Goal: Find specific page/section: Find specific page/section

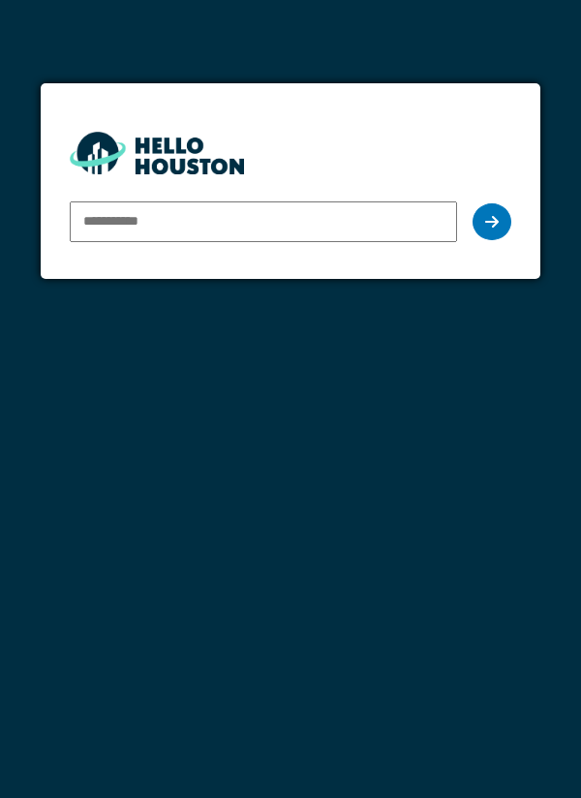
type input "**********"
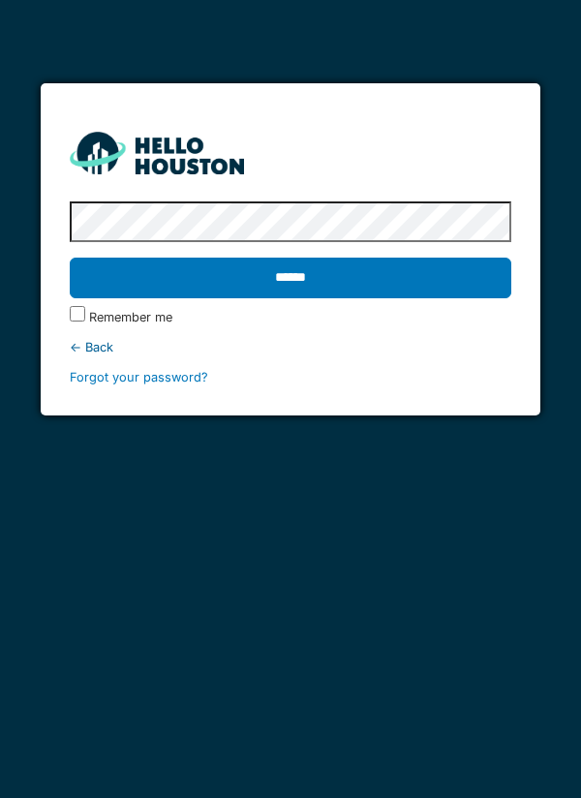
click at [279, 269] on input "******" at bounding box center [291, 278] width 443 height 41
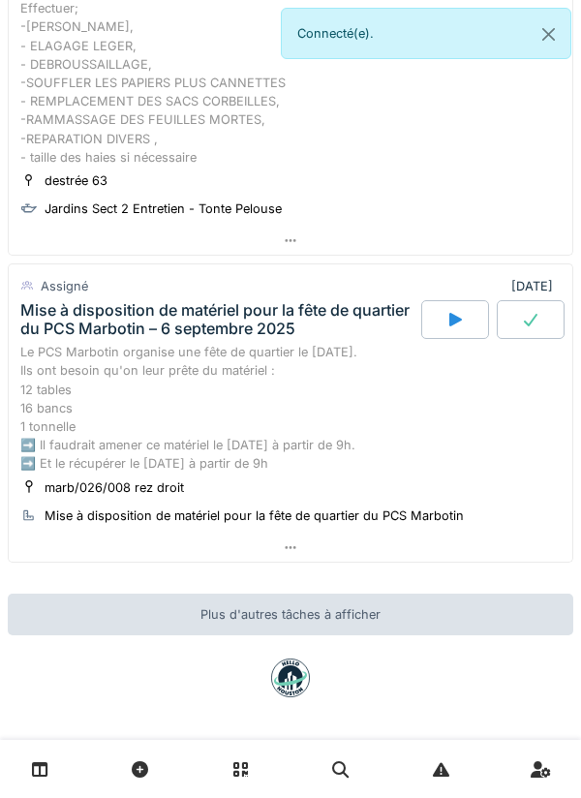
scroll to position [230, 0]
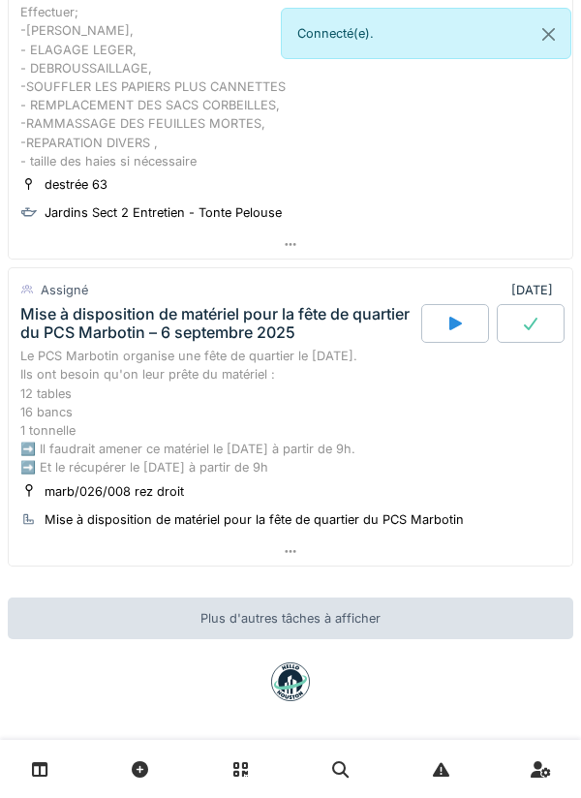
click at [286, 541] on div at bounding box center [291, 552] width 564 height 28
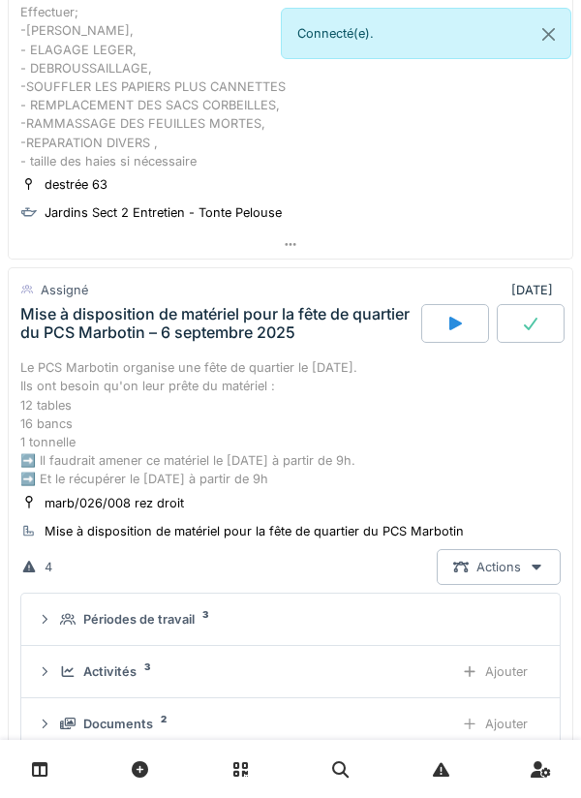
scroll to position [419, 0]
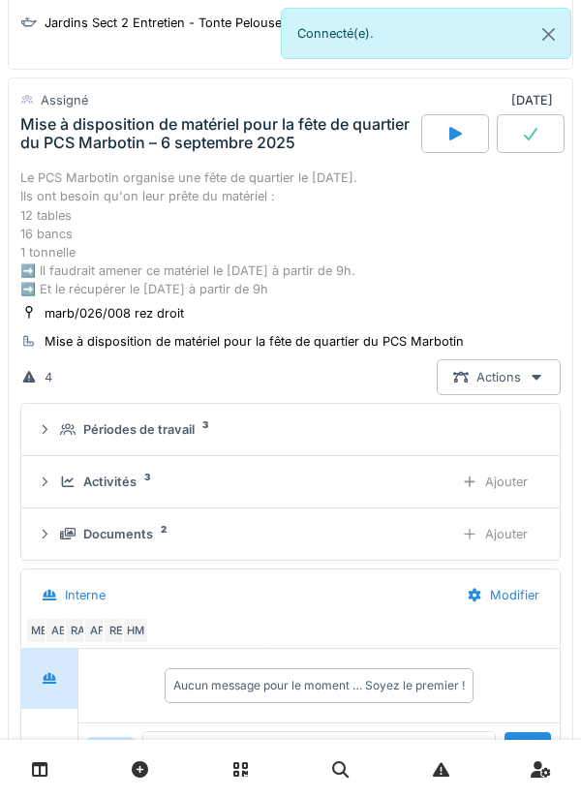
click at [224, 423] on div "Périodes de travail 3" at bounding box center [298, 429] width 477 height 18
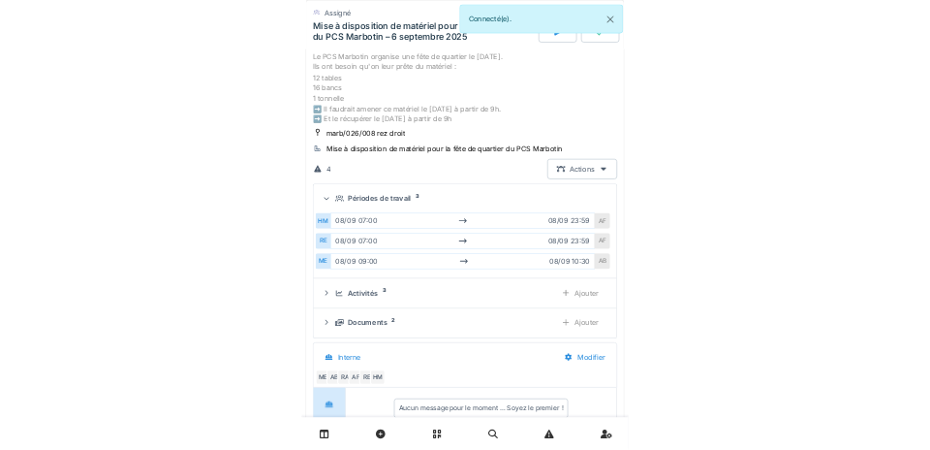
scroll to position [483, 0]
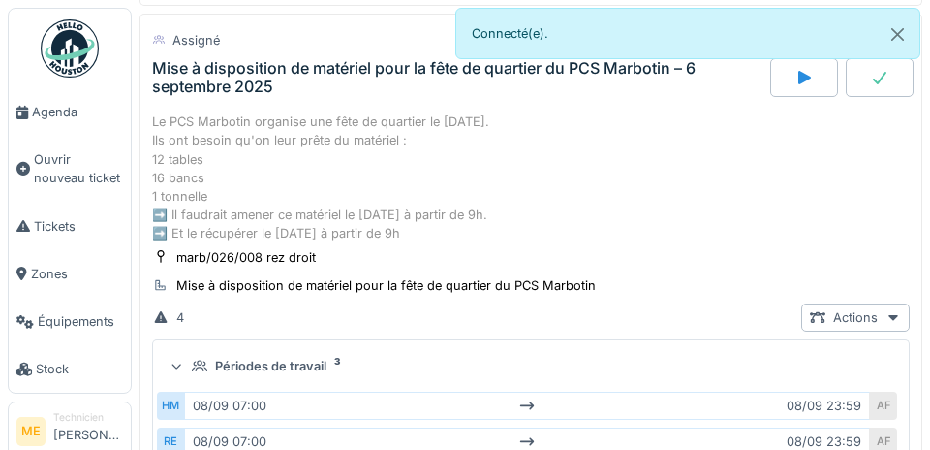
click at [44, 113] on span "Agenda" at bounding box center [77, 112] width 91 height 18
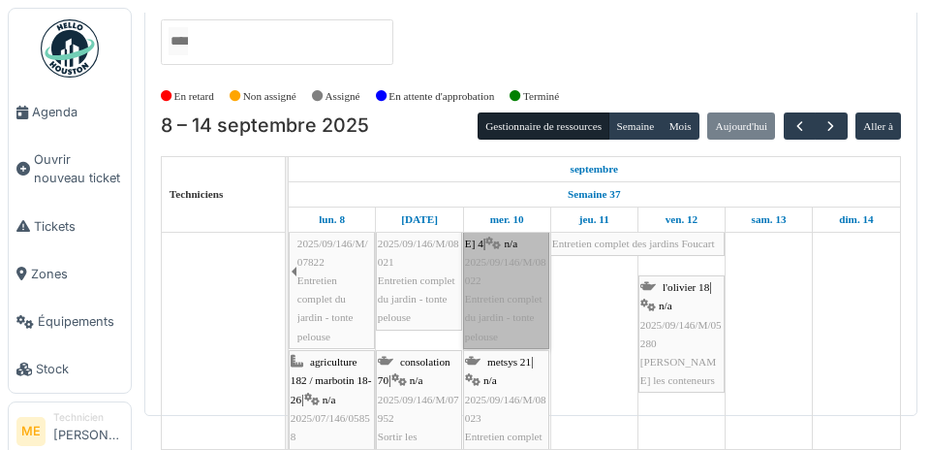
click at [507, 238] on link "thomas 4 | n/a 2025/09/146/M/08022 Entretien complet du jardin - tonte pelouse" at bounding box center [506, 271] width 86 height 155
click at [504, 232] on link "thomas 4 | n/a 2025/09/146/M/08022 Entretien complet du jardin - tonte pelouse" at bounding box center [506, 271] width 86 height 155
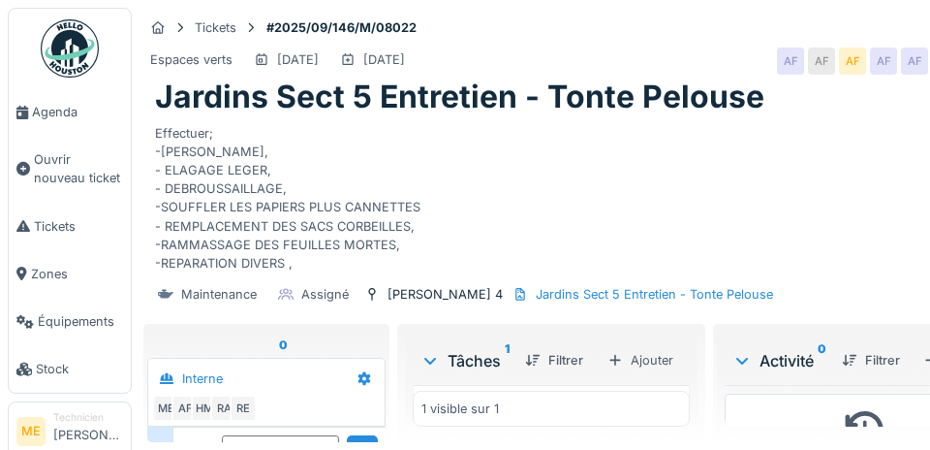
scroll to position [348, 0]
click at [51, 116] on span "Agenda" at bounding box center [77, 112] width 91 height 18
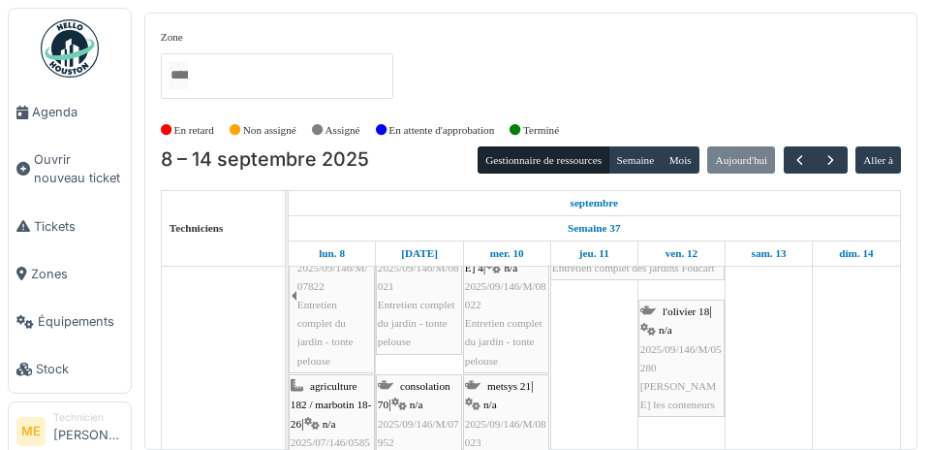
scroll to position [48, 0]
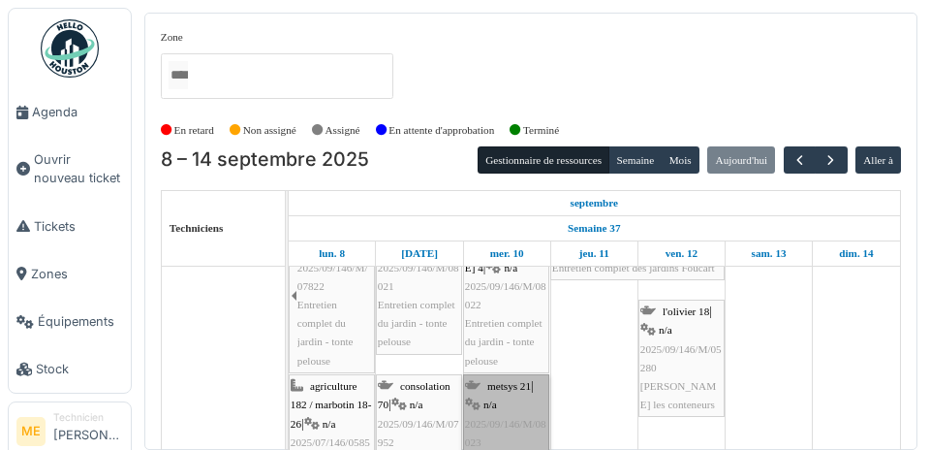
click at [515, 430] on link "metsys 21 | n/a 2025/09/146/M/08023 Entretien complet du jardin - tonte pelouse" at bounding box center [506, 442] width 86 height 136
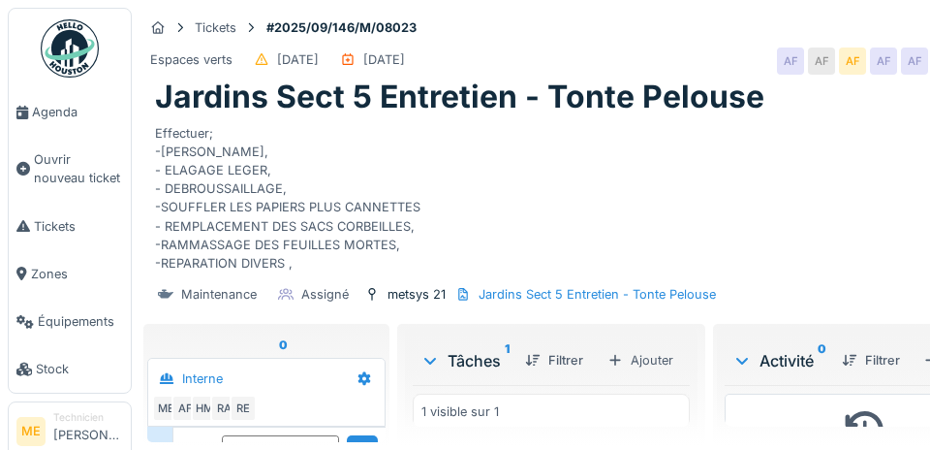
click at [40, 119] on span "Agenda" at bounding box center [77, 112] width 91 height 18
